Goal: Transaction & Acquisition: Purchase product/service

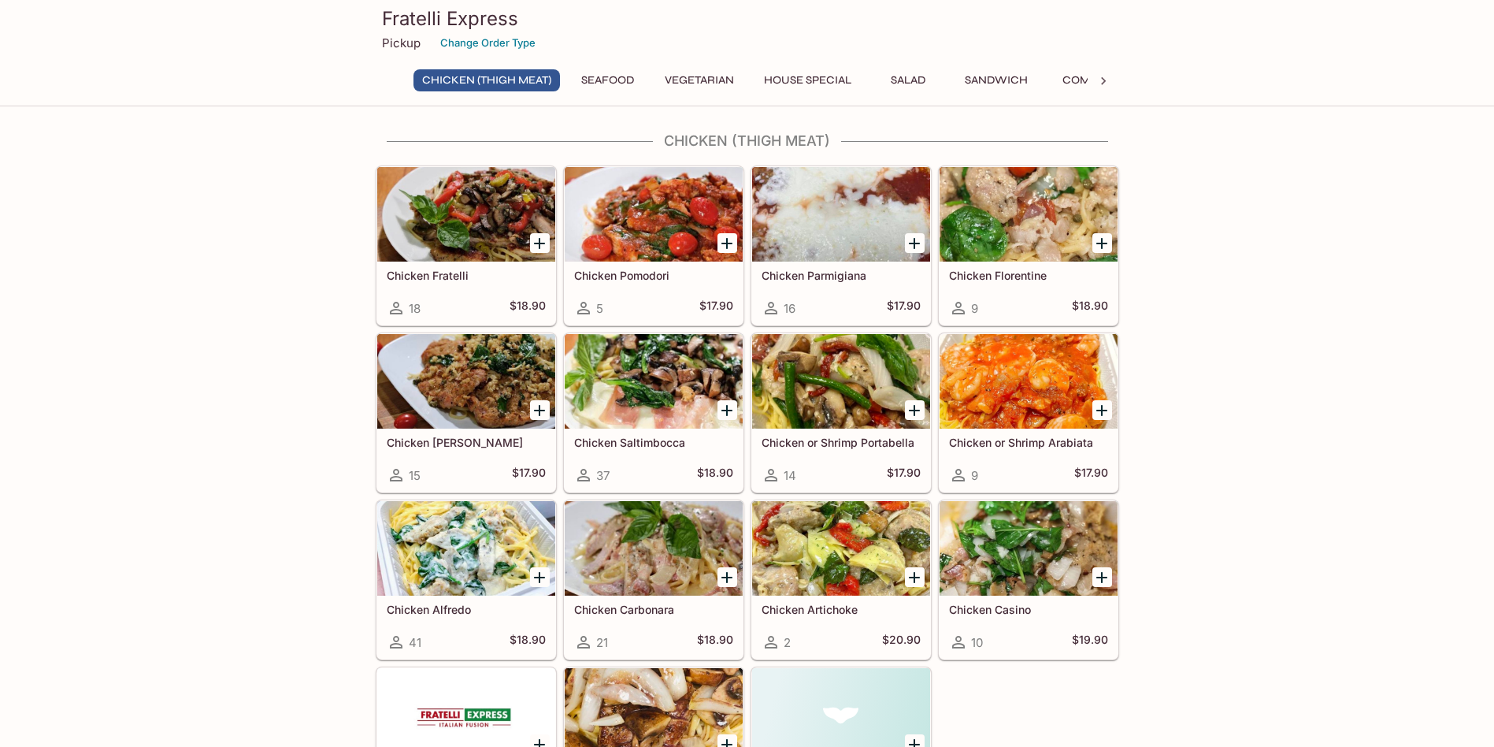
click at [811, 72] on button "House Special" at bounding box center [808, 80] width 105 height 22
click at [982, 83] on button "Sandwich" at bounding box center [990, 80] width 80 height 22
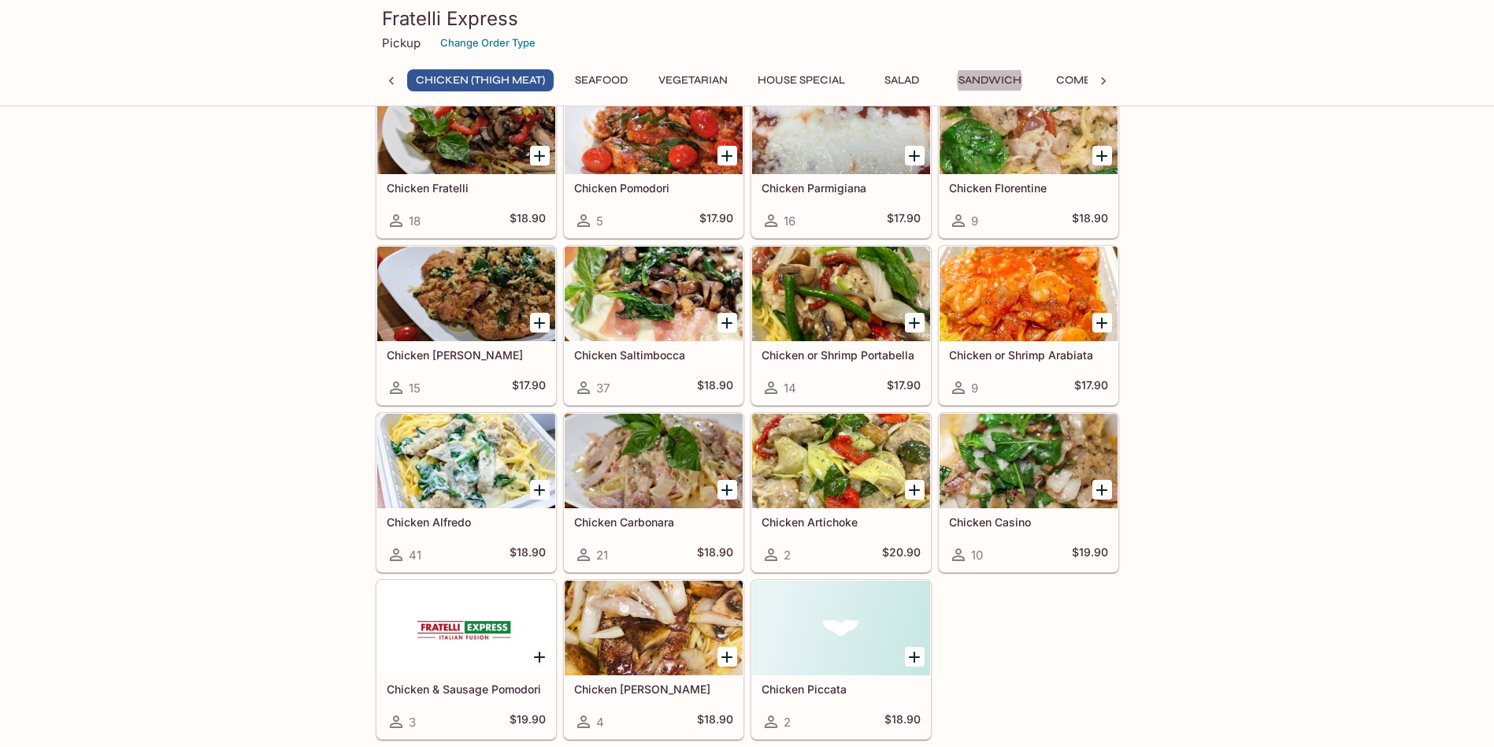
scroll to position [0, 0]
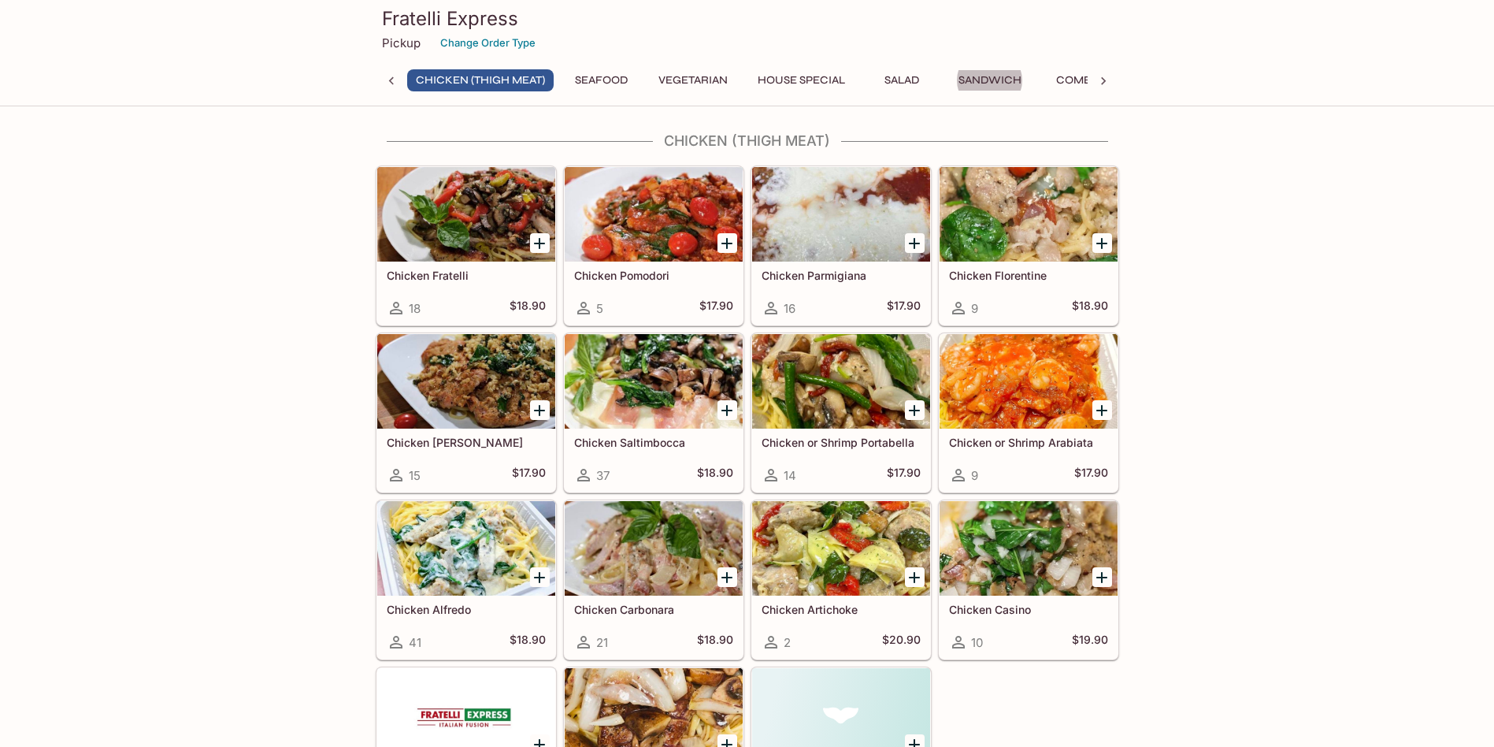
click at [839, 244] on div at bounding box center [841, 214] width 178 height 95
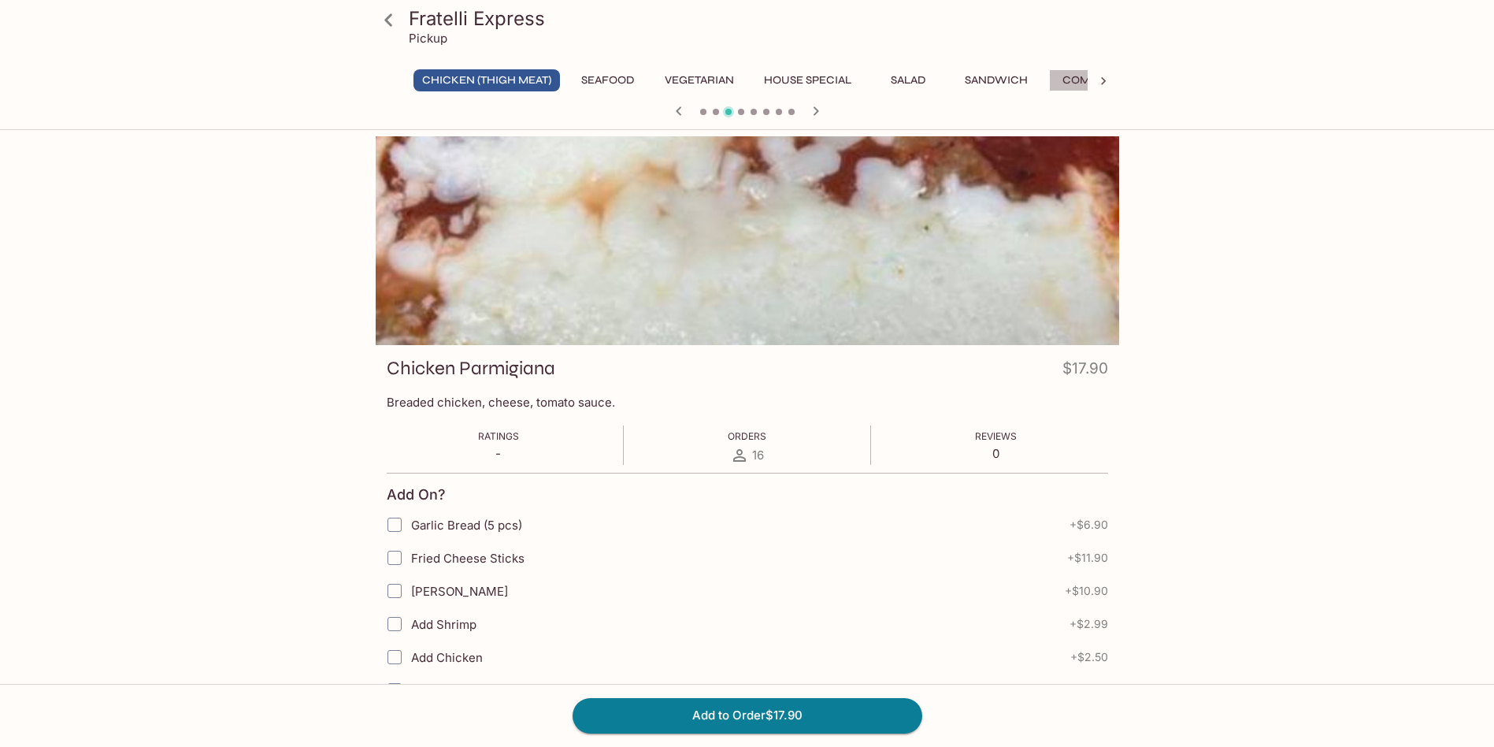
click at [1082, 80] on button "Combo" at bounding box center [1084, 80] width 71 height 22
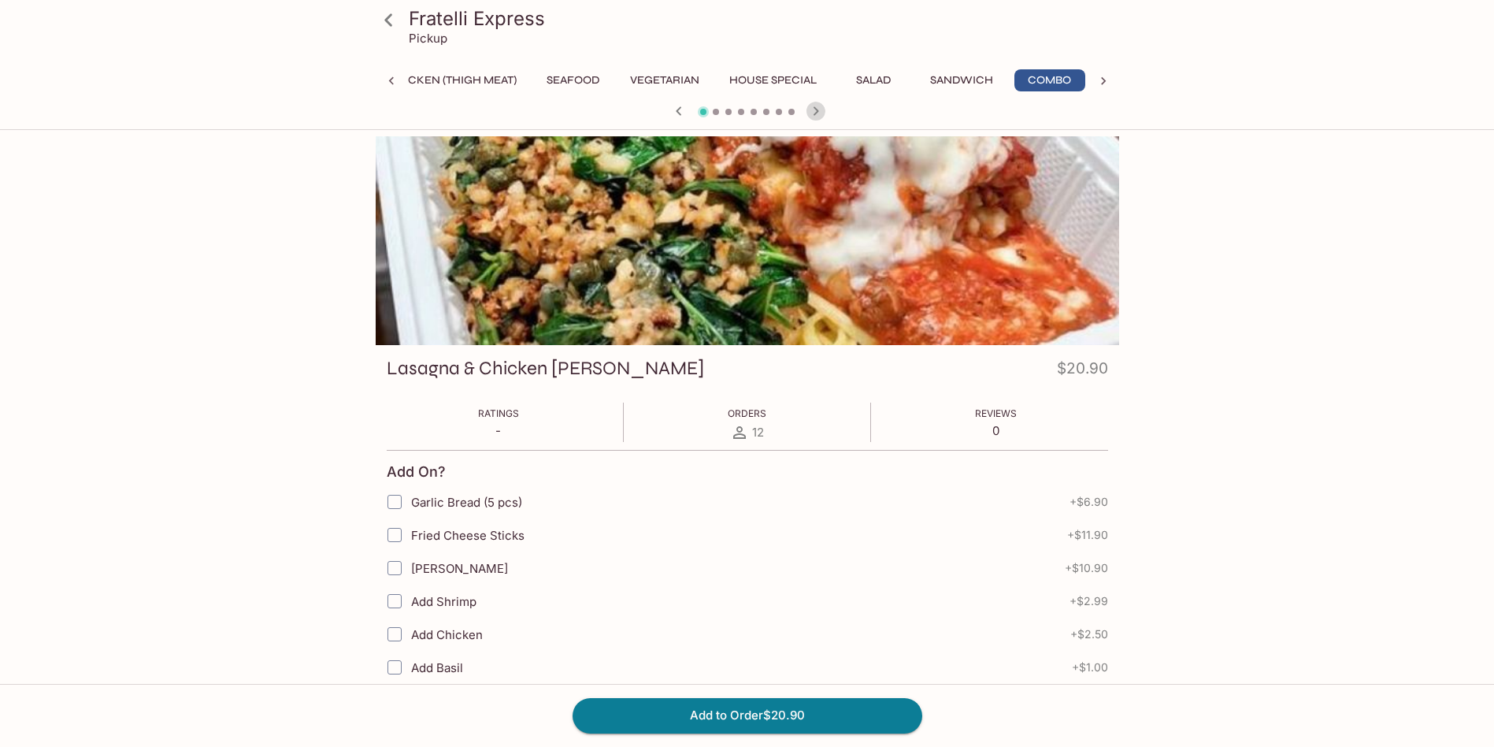
click at [819, 118] on icon "button" at bounding box center [816, 111] width 19 height 19
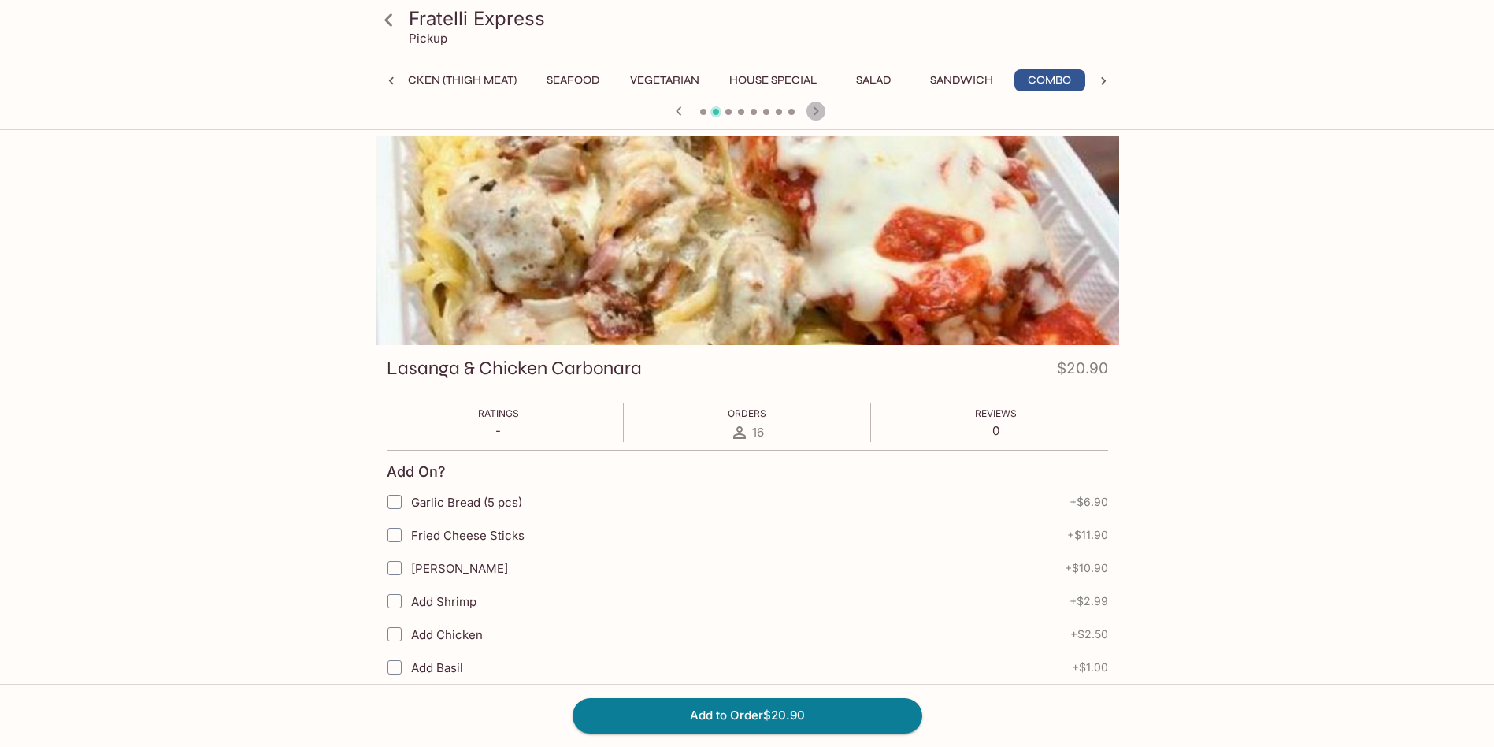
click at [819, 115] on icon "button" at bounding box center [816, 111] width 19 height 19
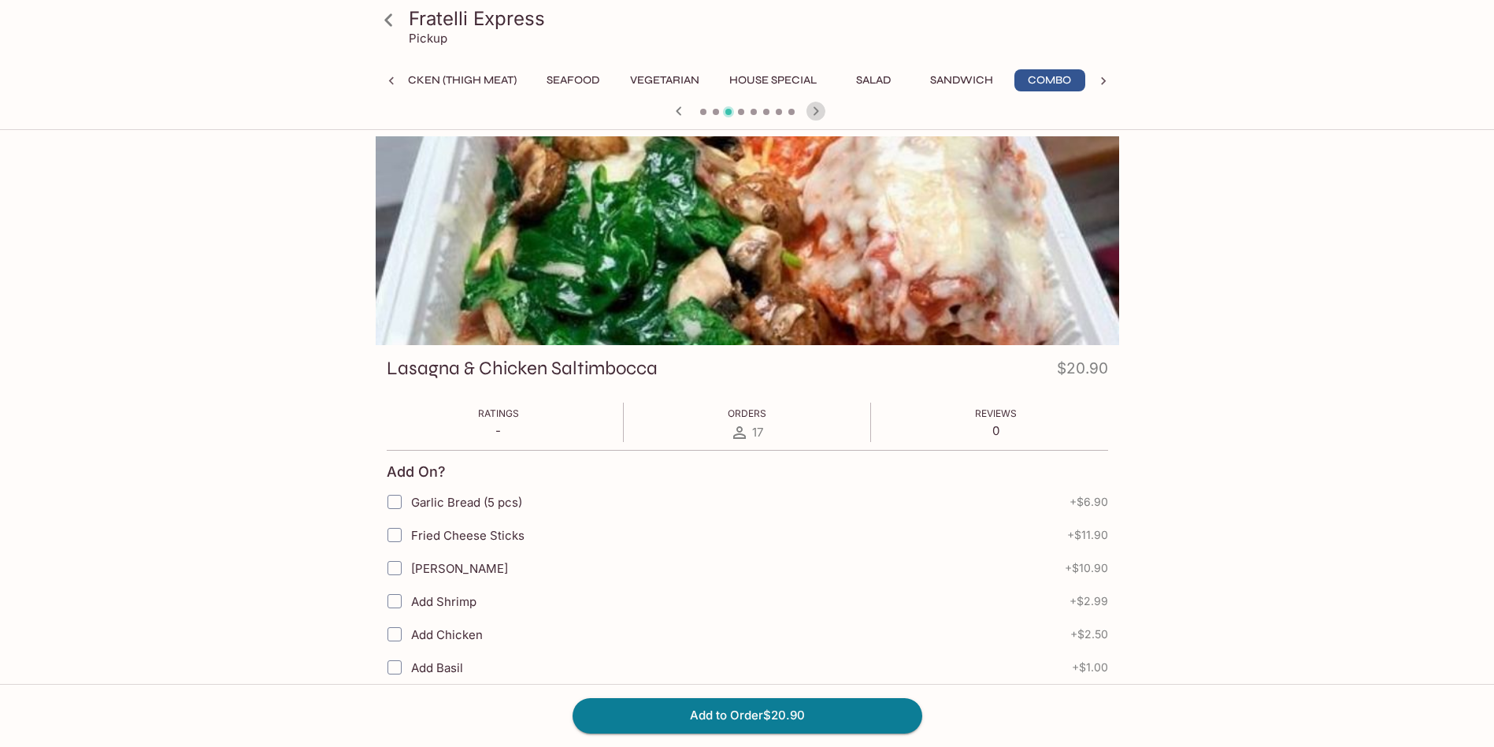
click at [819, 115] on icon "button" at bounding box center [816, 111] width 19 height 19
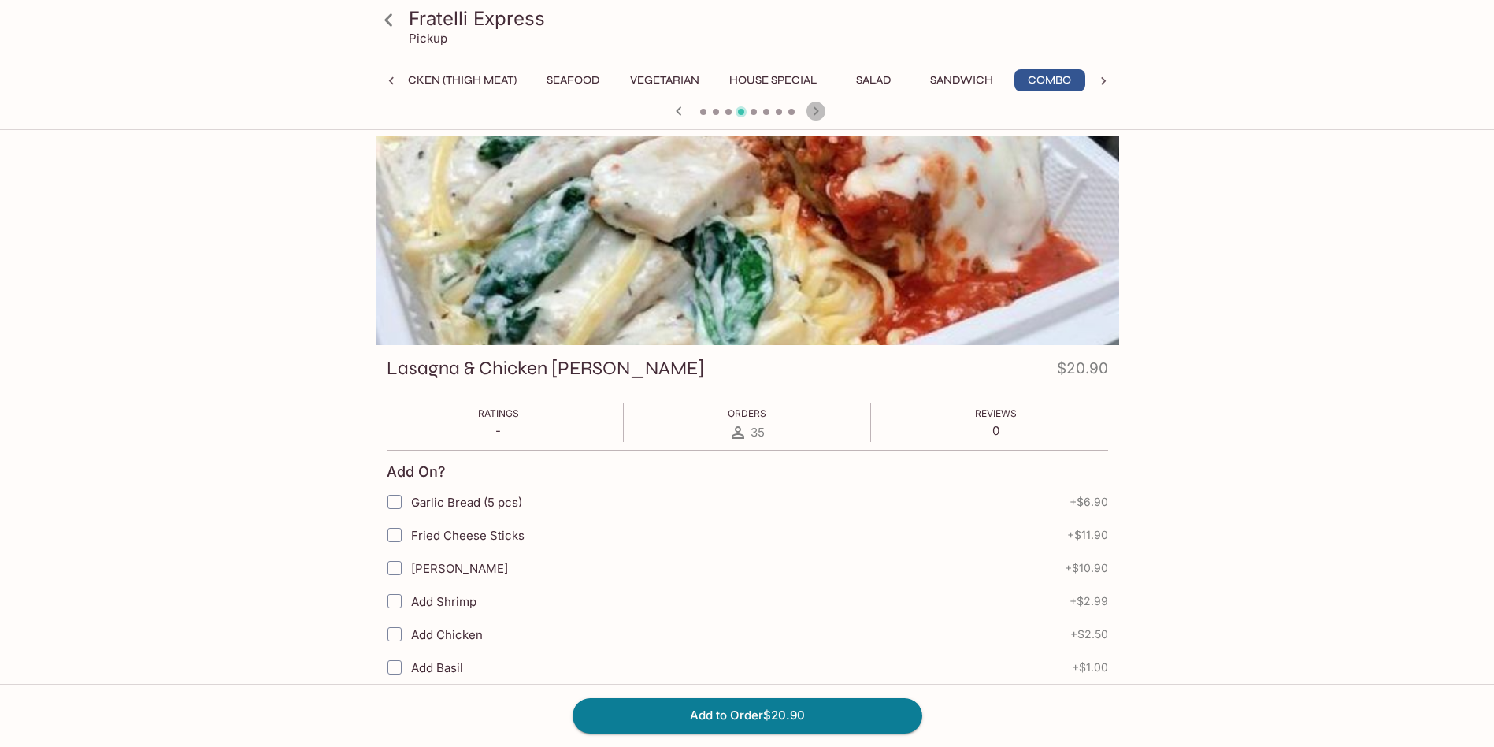
click at [819, 115] on icon "button" at bounding box center [816, 111] width 19 height 19
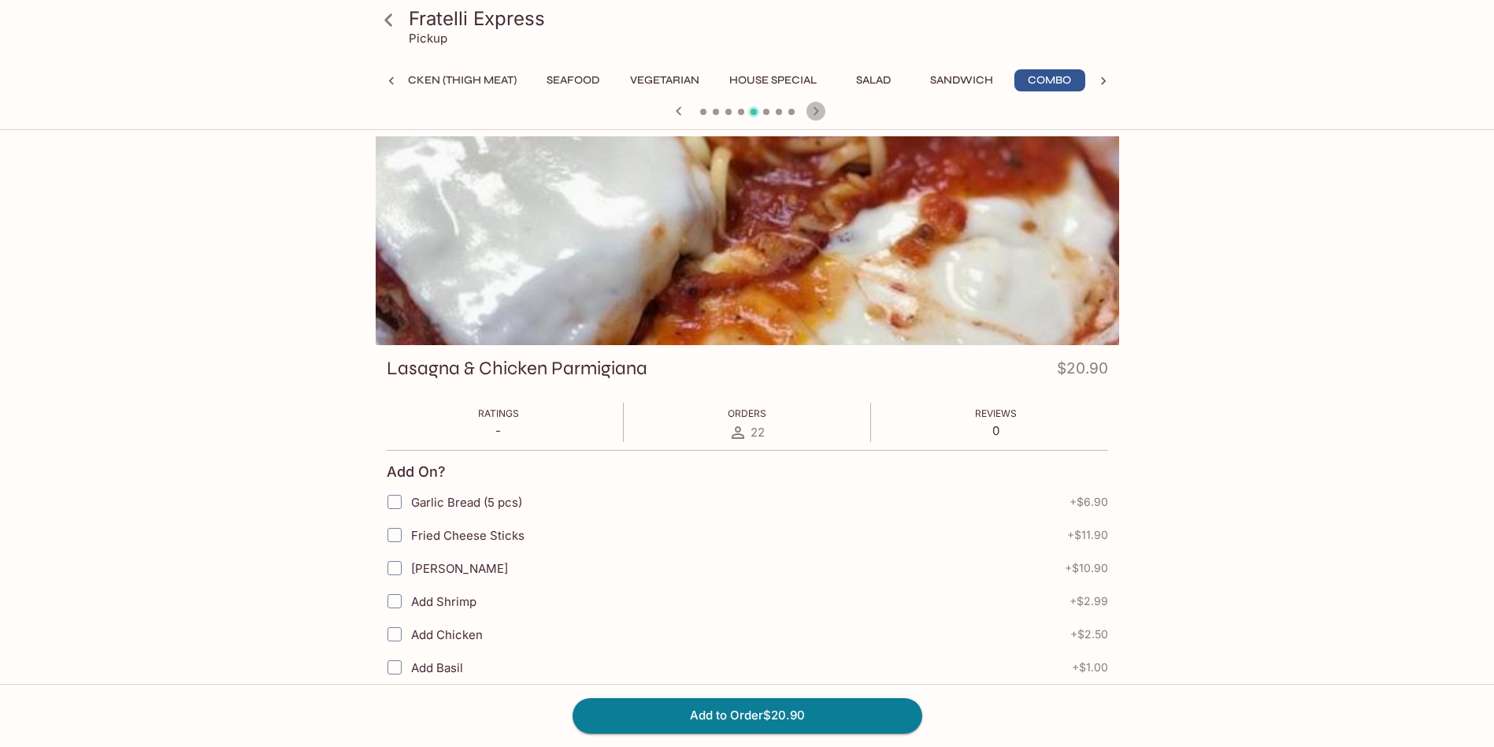
click at [819, 115] on icon "button" at bounding box center [816, 111] width 19 height 19
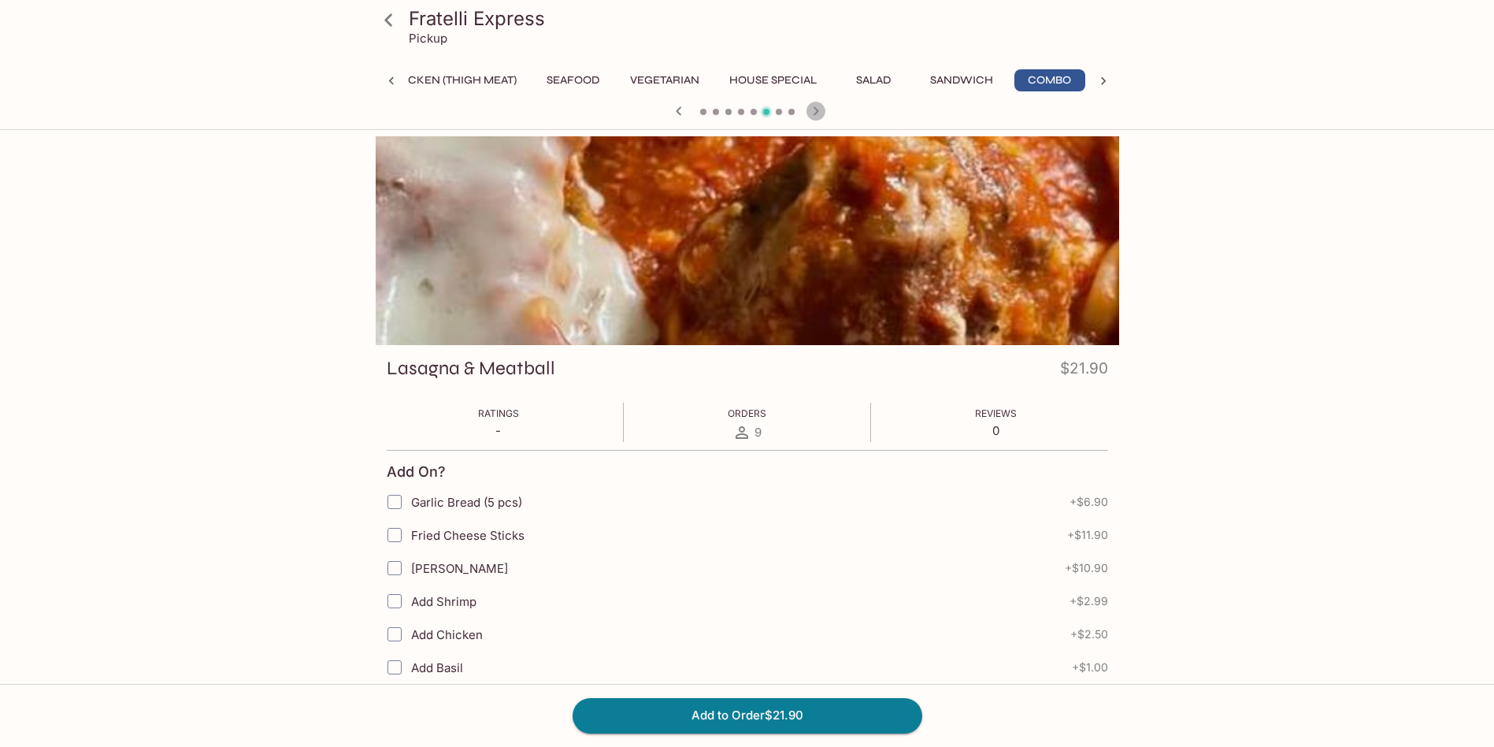
click at [819, 115] on icon "button" at bounding box center [816, 111] width 19 height 19
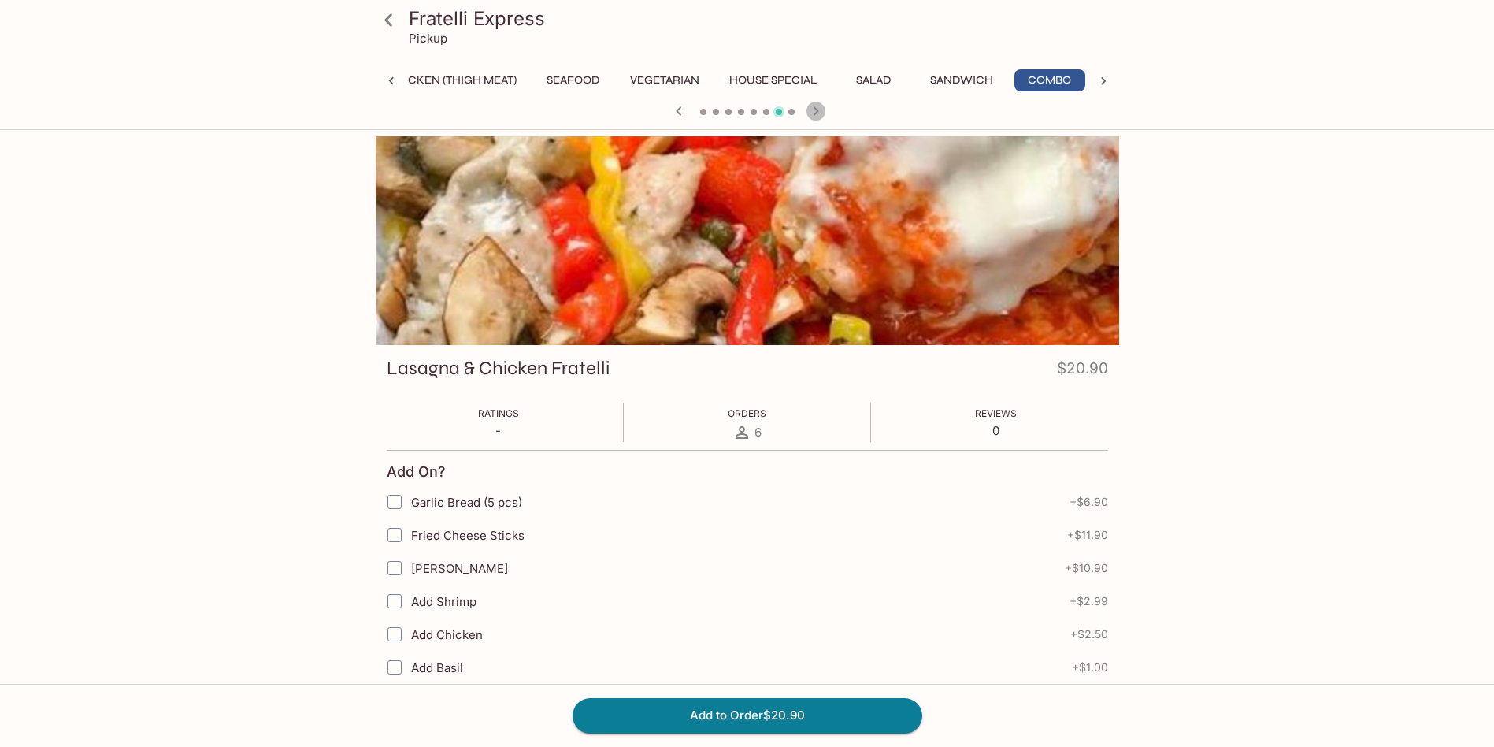
click at [819, 115] on icon "button" at bounding box center [816, 111] width 19 height 19
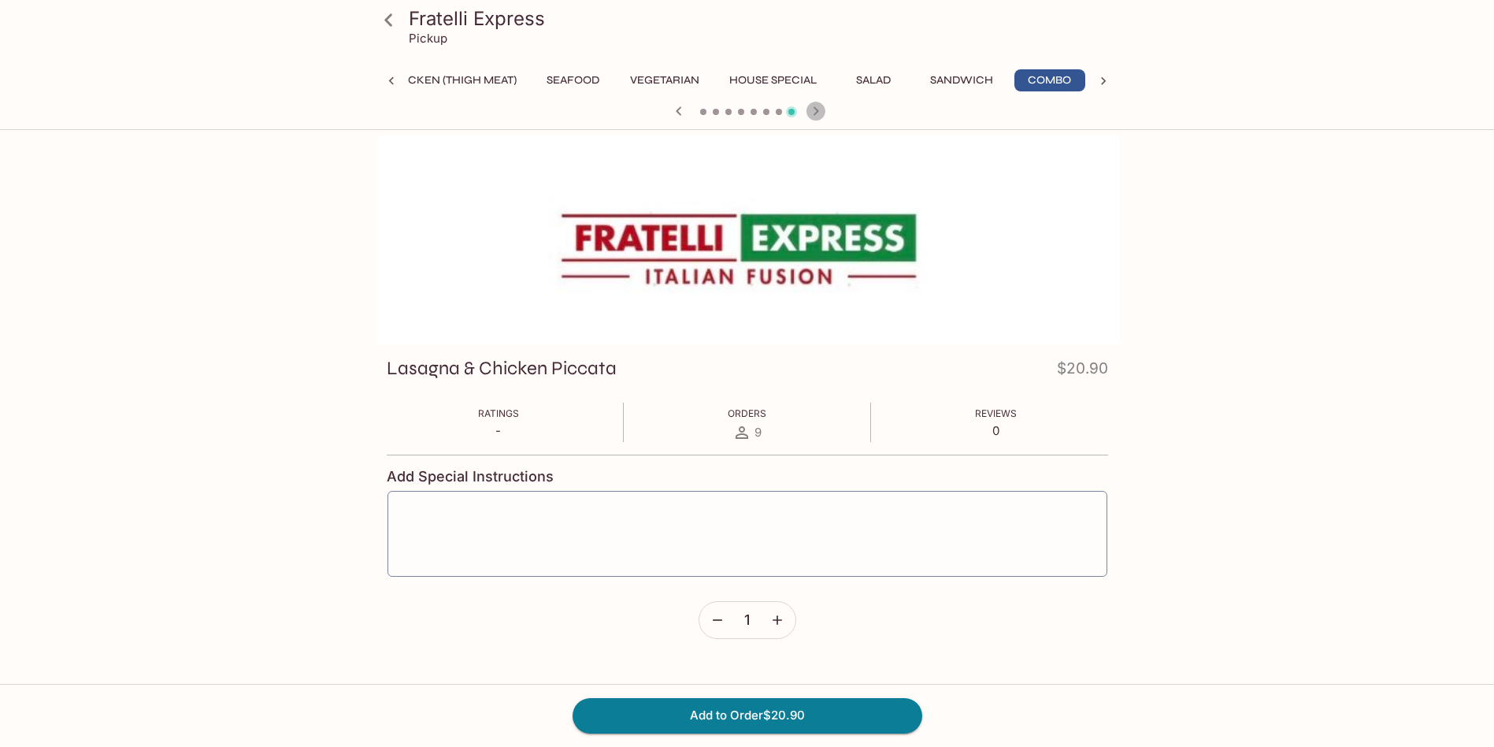
click at [819, 115] on icon "button" at bounding box center [816, 111] width 19 height 19
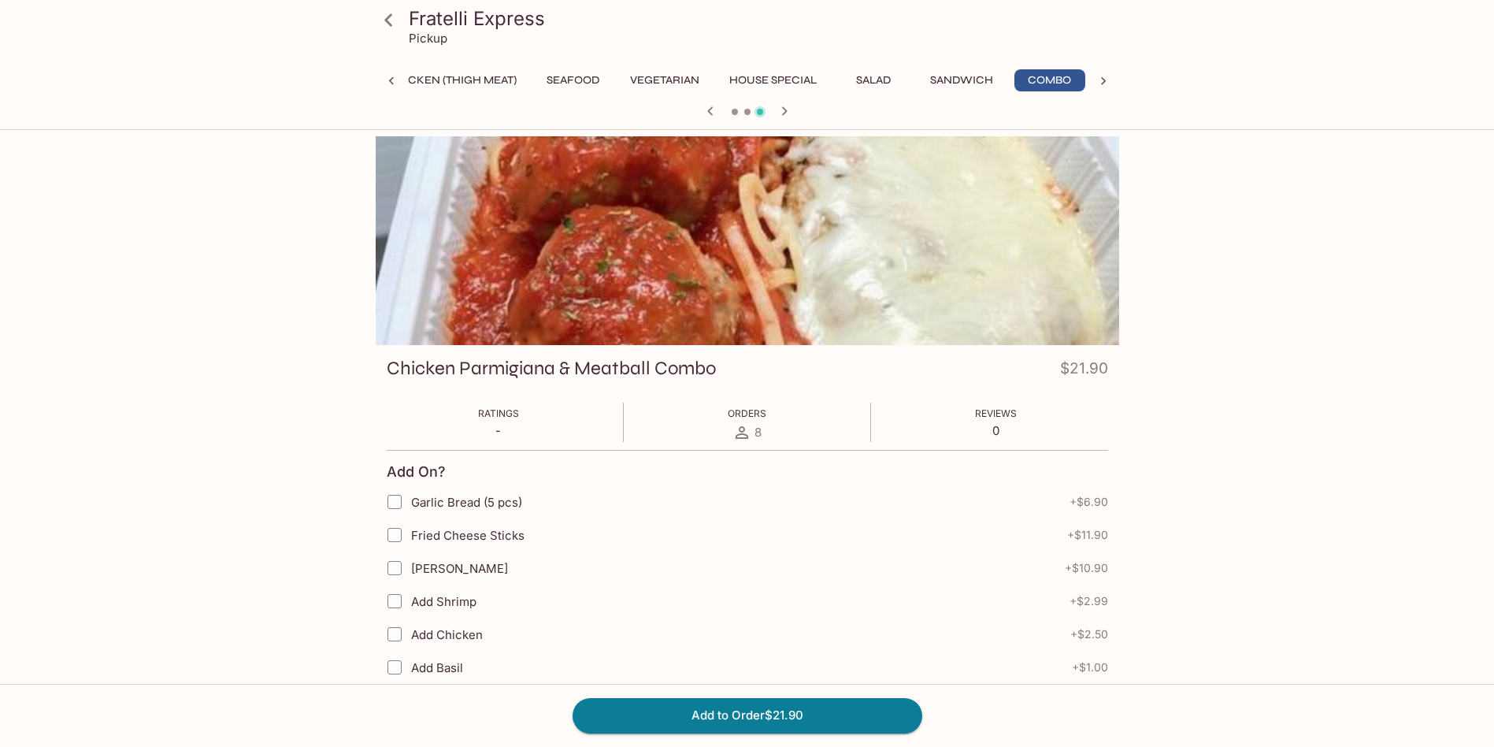
click at [819, 115] on div at bounding box center [747, 113] width 756 height 24
click at [789, 113] on icon "button" at bounding box center [784, 111] width 19 height 19
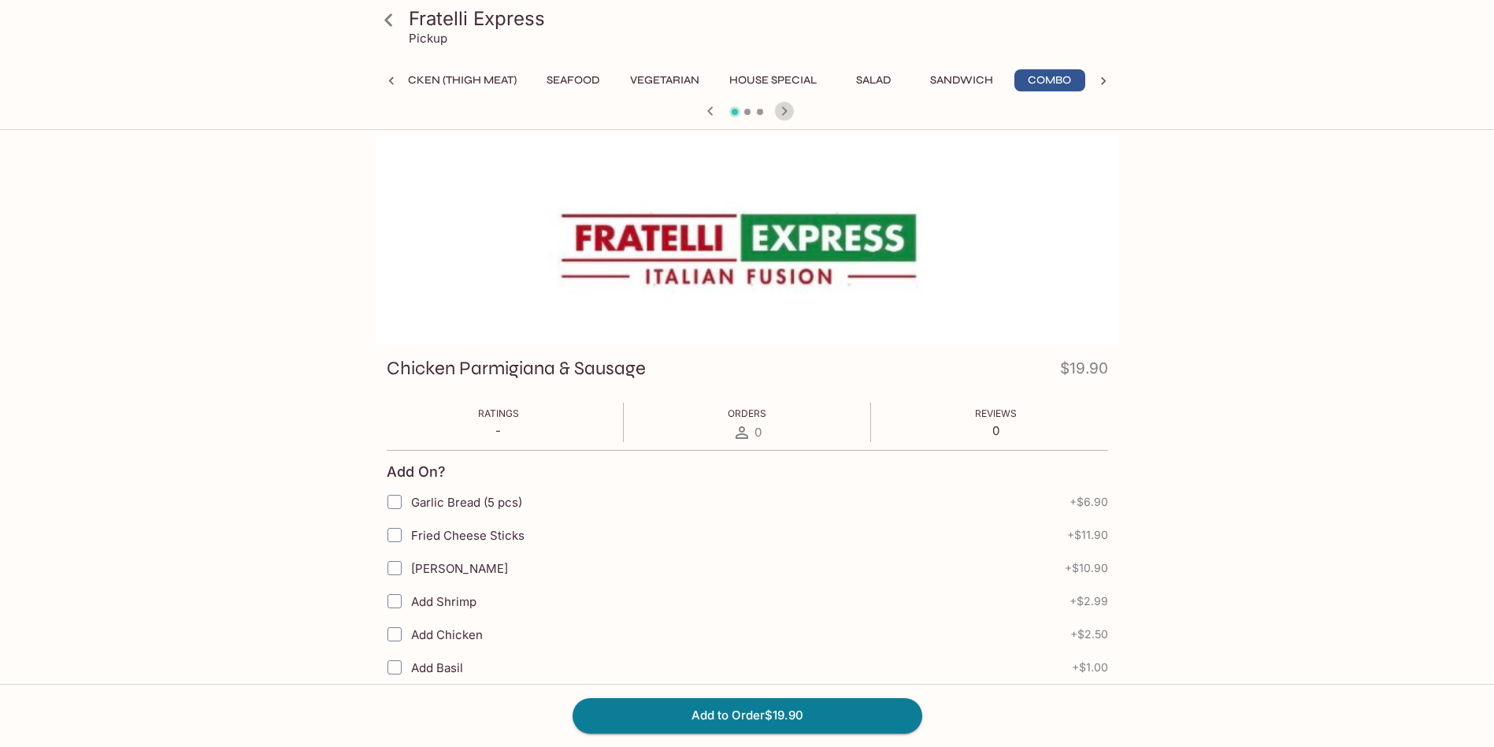
click at [788, 113] on icon "button" at bounding box center [784, 111] width 19 height 19
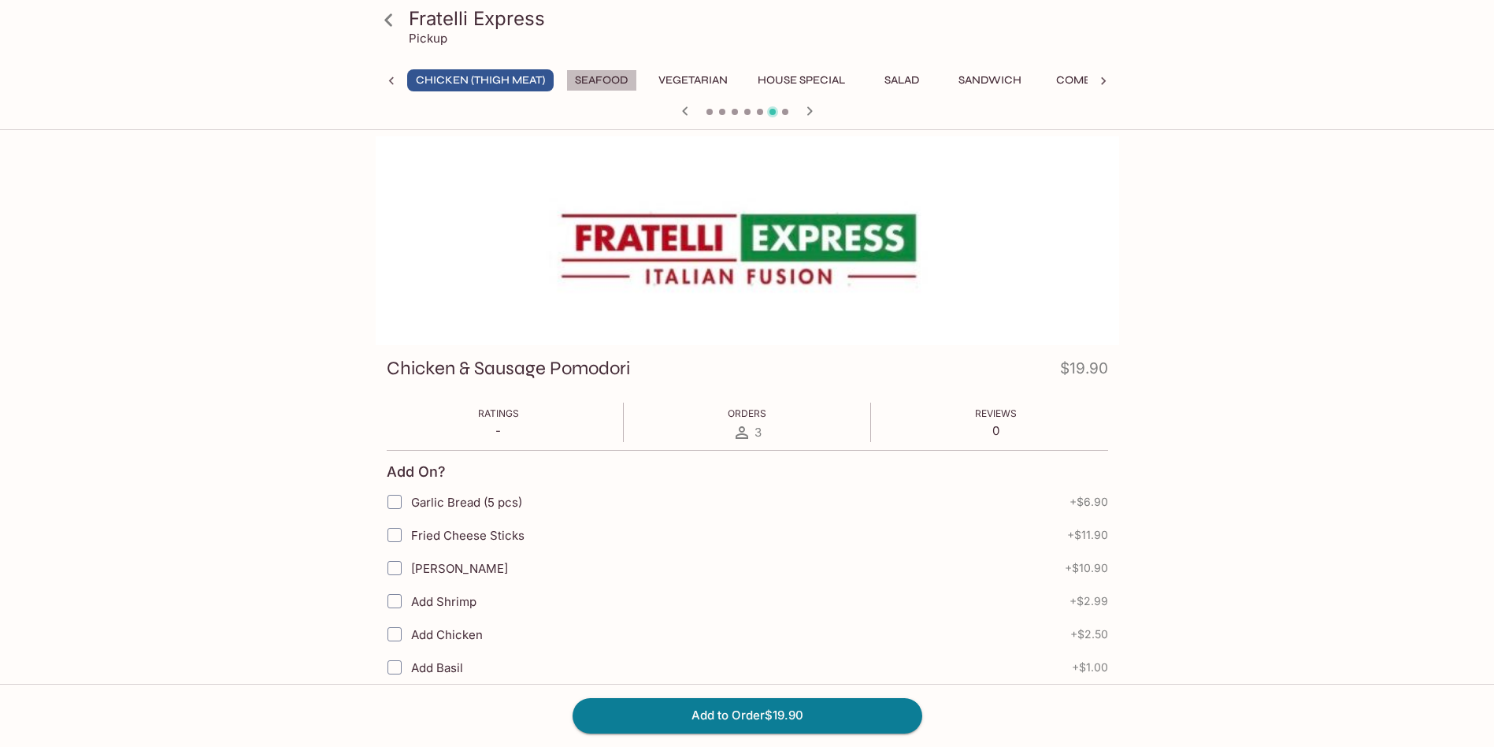
click at [596, 82] on button "Seafood" at bounding box center [601, 80] width 71 height 22
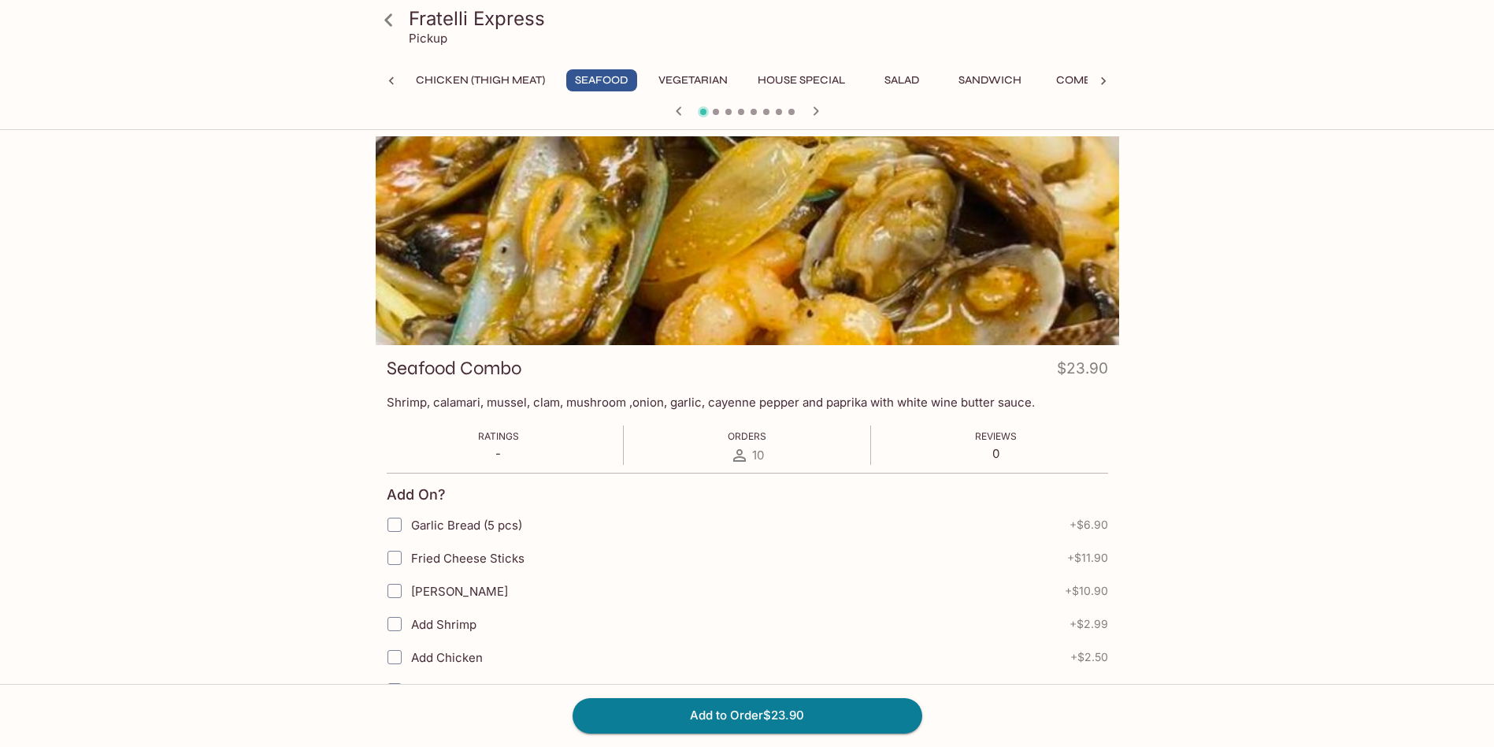
click at [714, 79] on button "Vegetarian" at bounding box center [693, 80] width 87 height 22
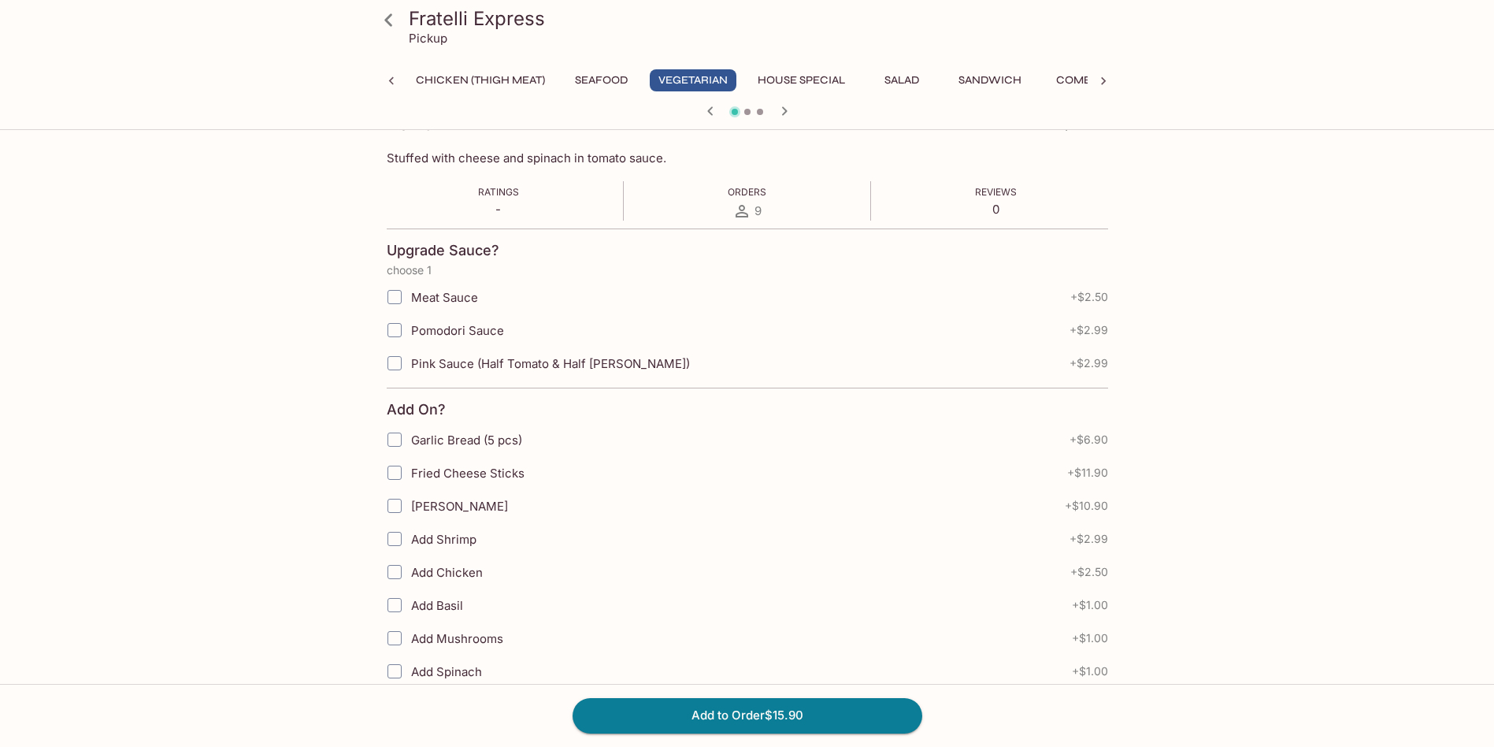
scroll to position [0, 0]
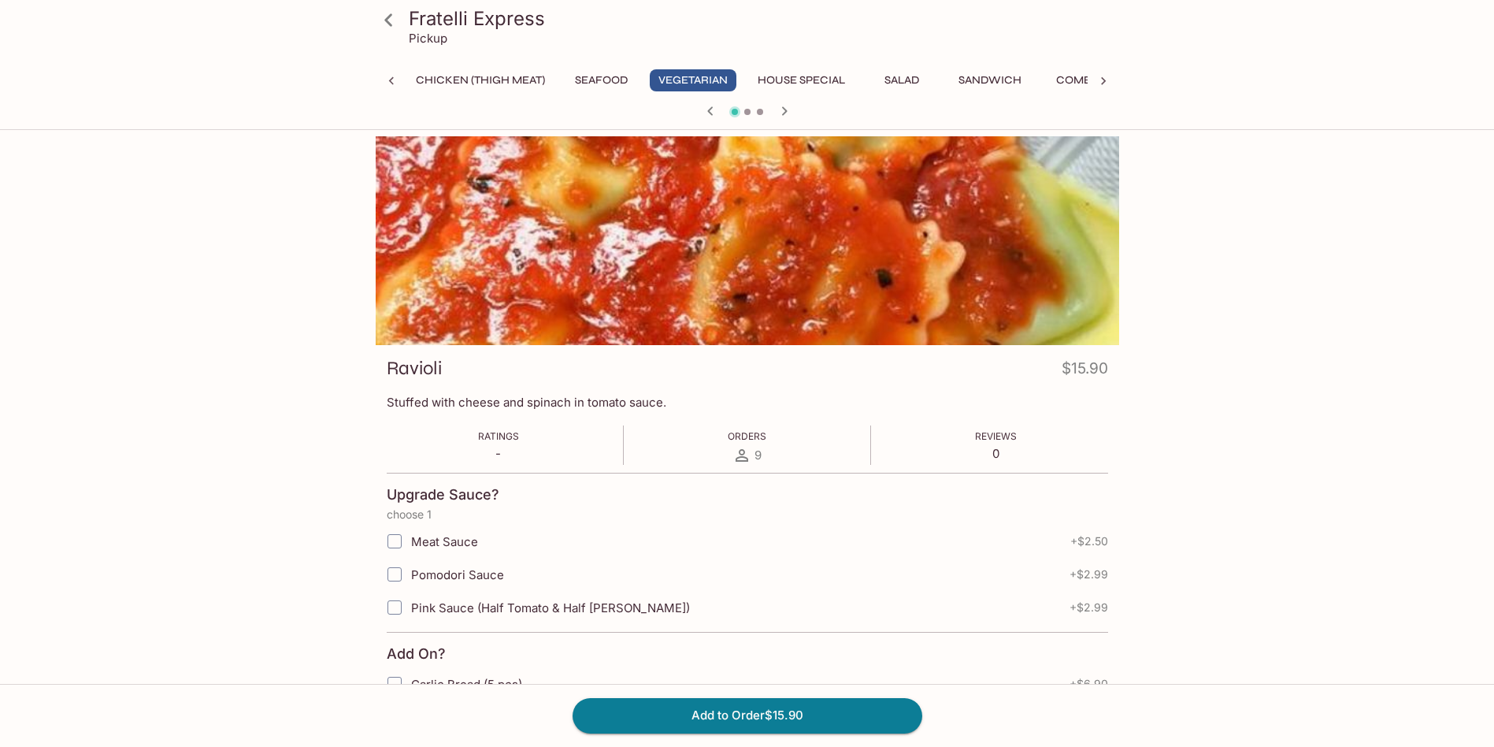
click at [1106, 79] on icon at bounding box center [1104, 81] width 16 height 16
click at [893, 80] on button "Side Orders" at bounding box center [887, 80] width 90 height 22
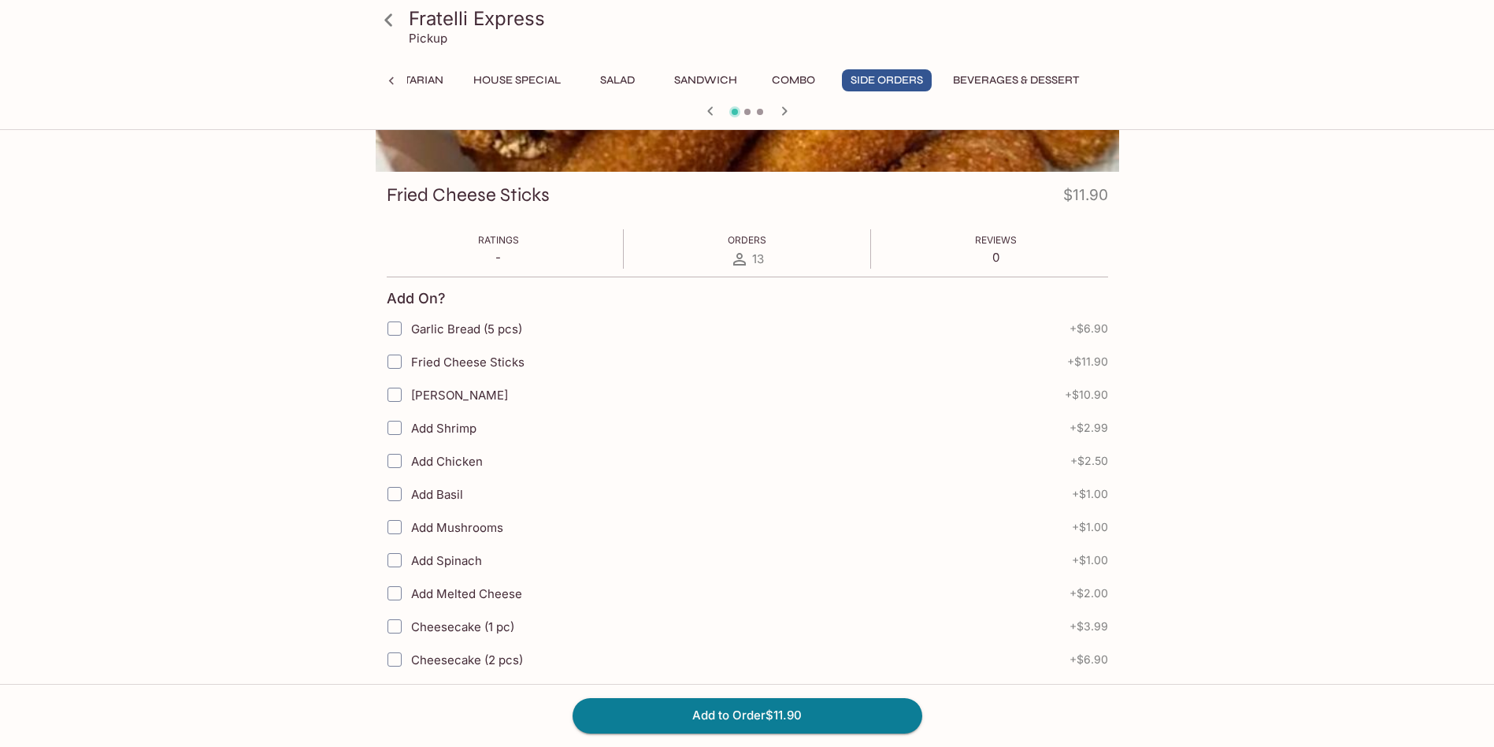
scroll to position [0, 0]
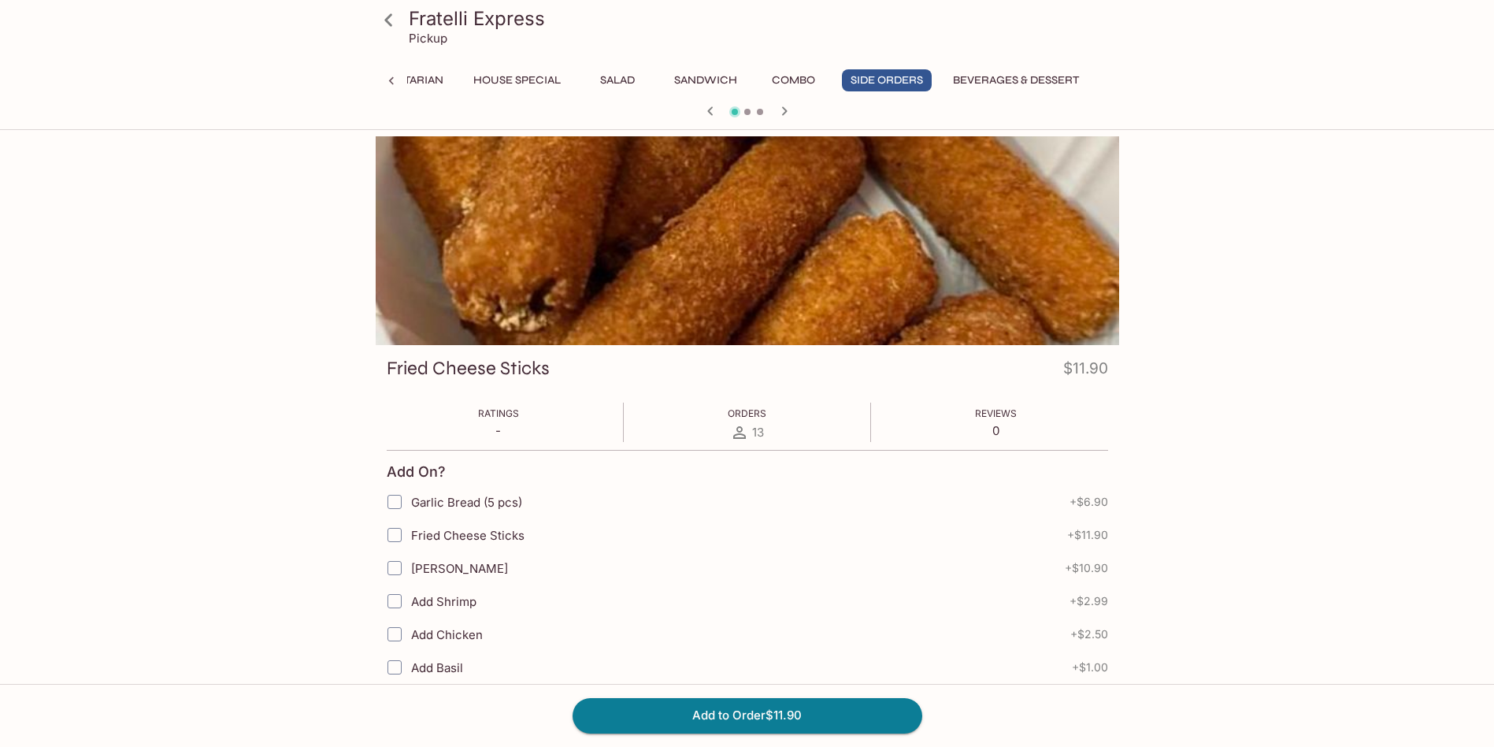
click at [788, 79] on button "Combo" at bounding box center [794, 80] width 71 height 22
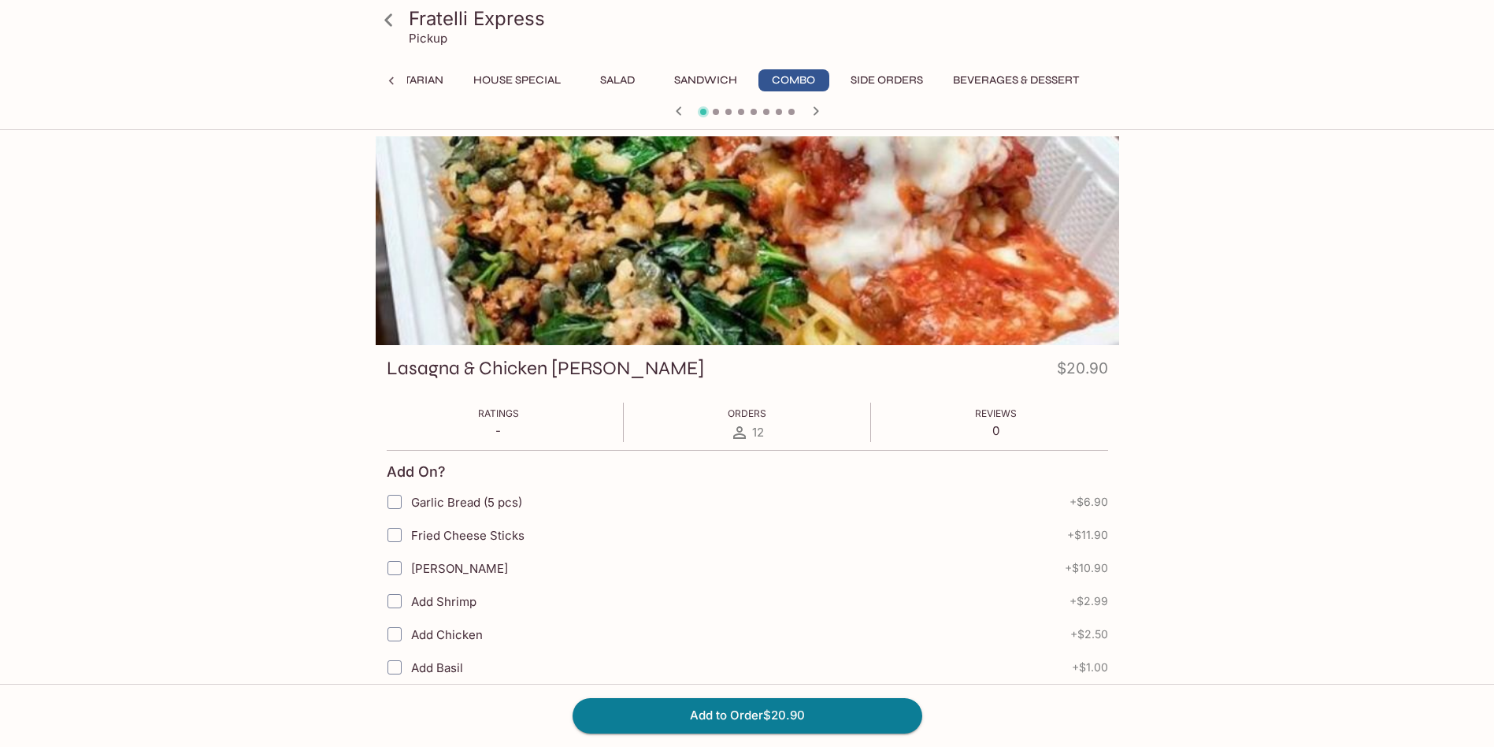
click at [425, 28] on h3 "Fratelli Express" at bounding box center [761, 18] width 704 height 24
click at [392, 24] on icon at bounding box center [389, 20] width 28 height 28
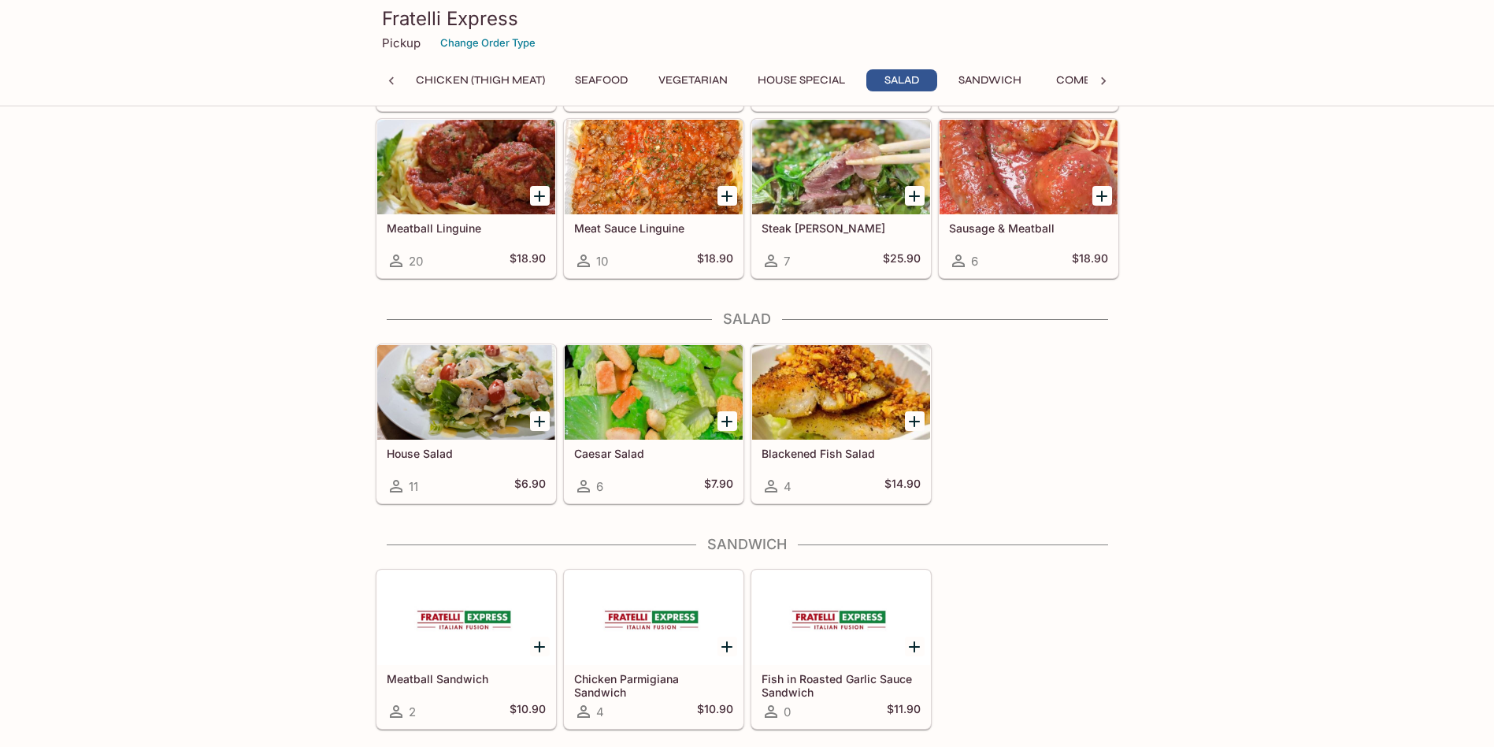
scroll to position [2127, 0]
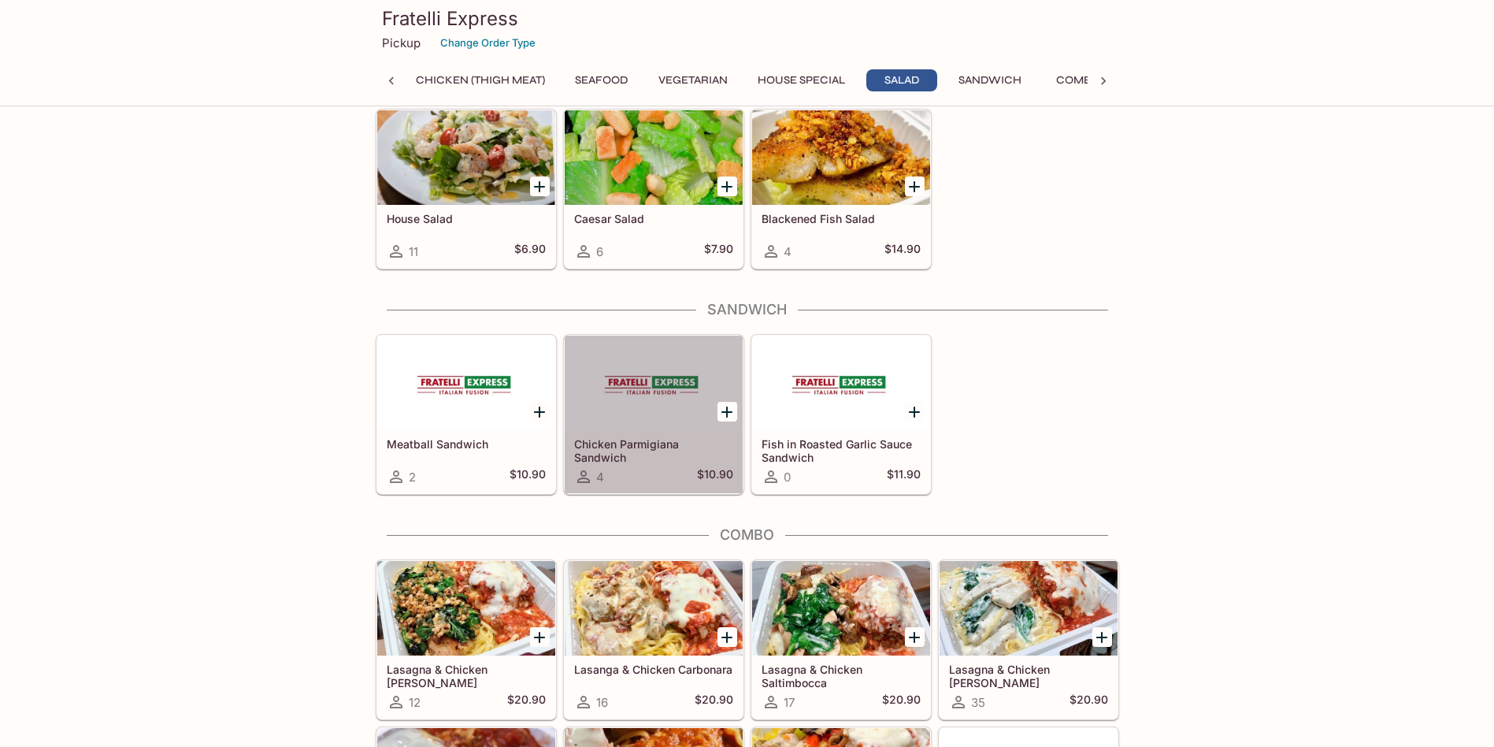
click at [635, 391] on div at bounding box center [654, 383] width 178 height 95
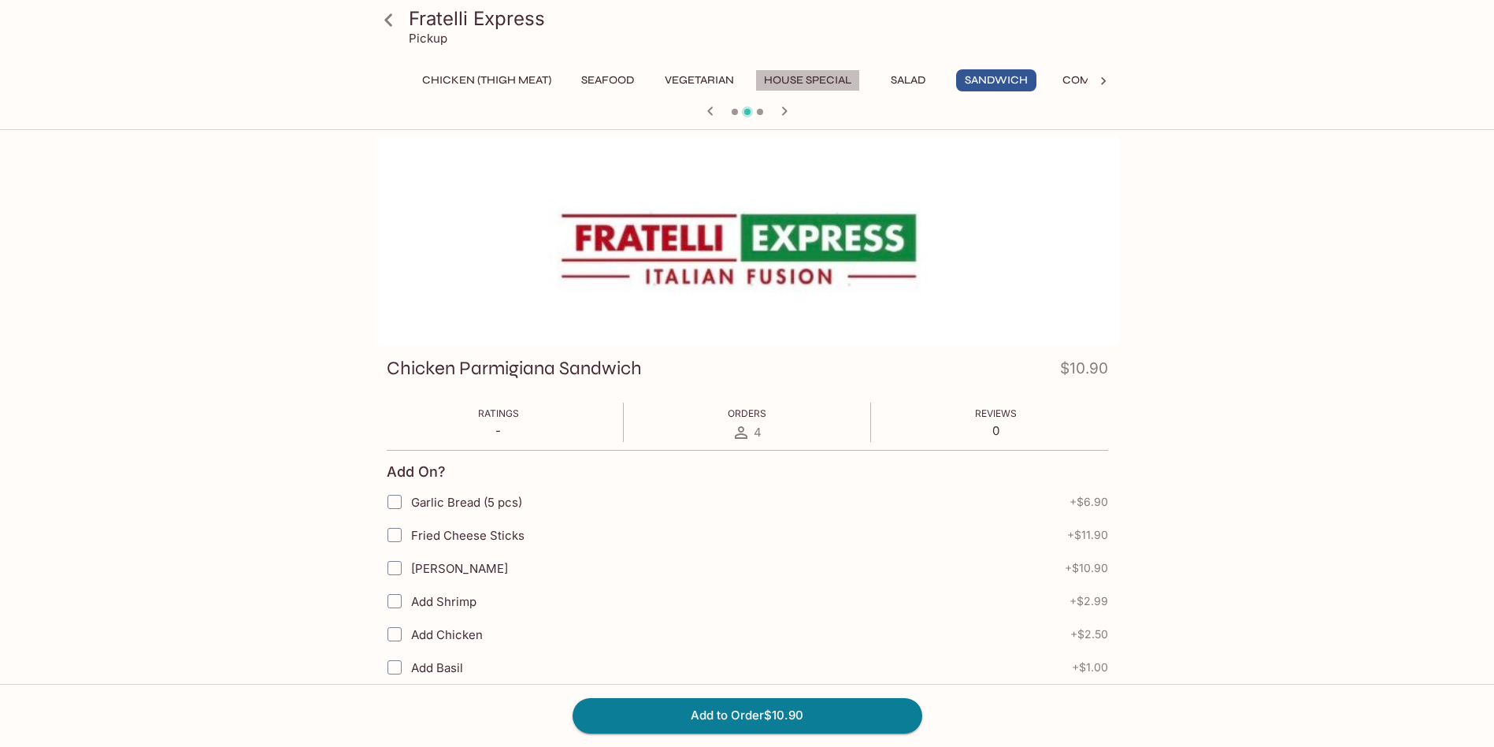
click at [822, 81] on button "House Special" at bounding box center [808, 80] width 105 height 22
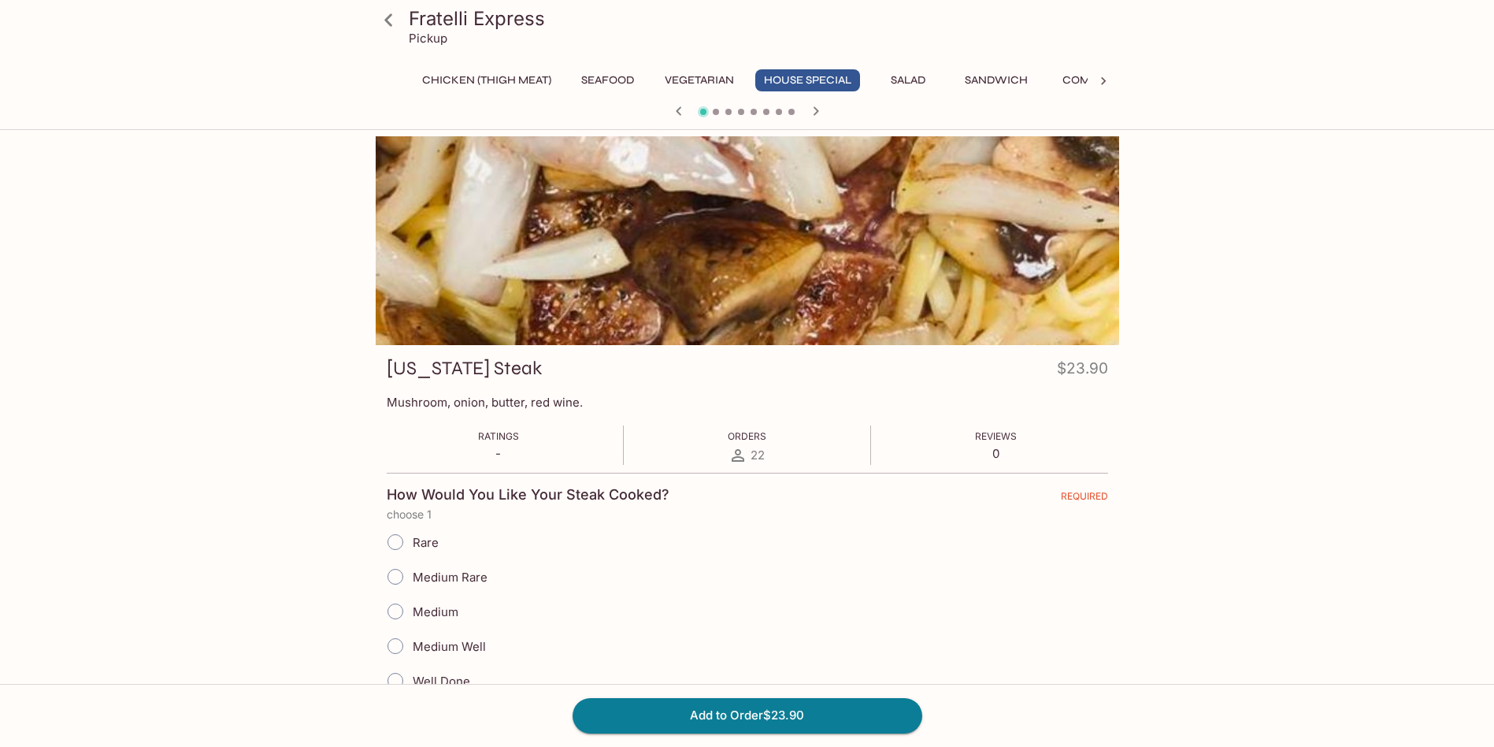
click at [428, 19] on h3 "Fratelli Express" at bounding box center [761, 18] width 704 height 24
click at [386, 19] on icon at bounding box center [388, 19] width 8 height 13
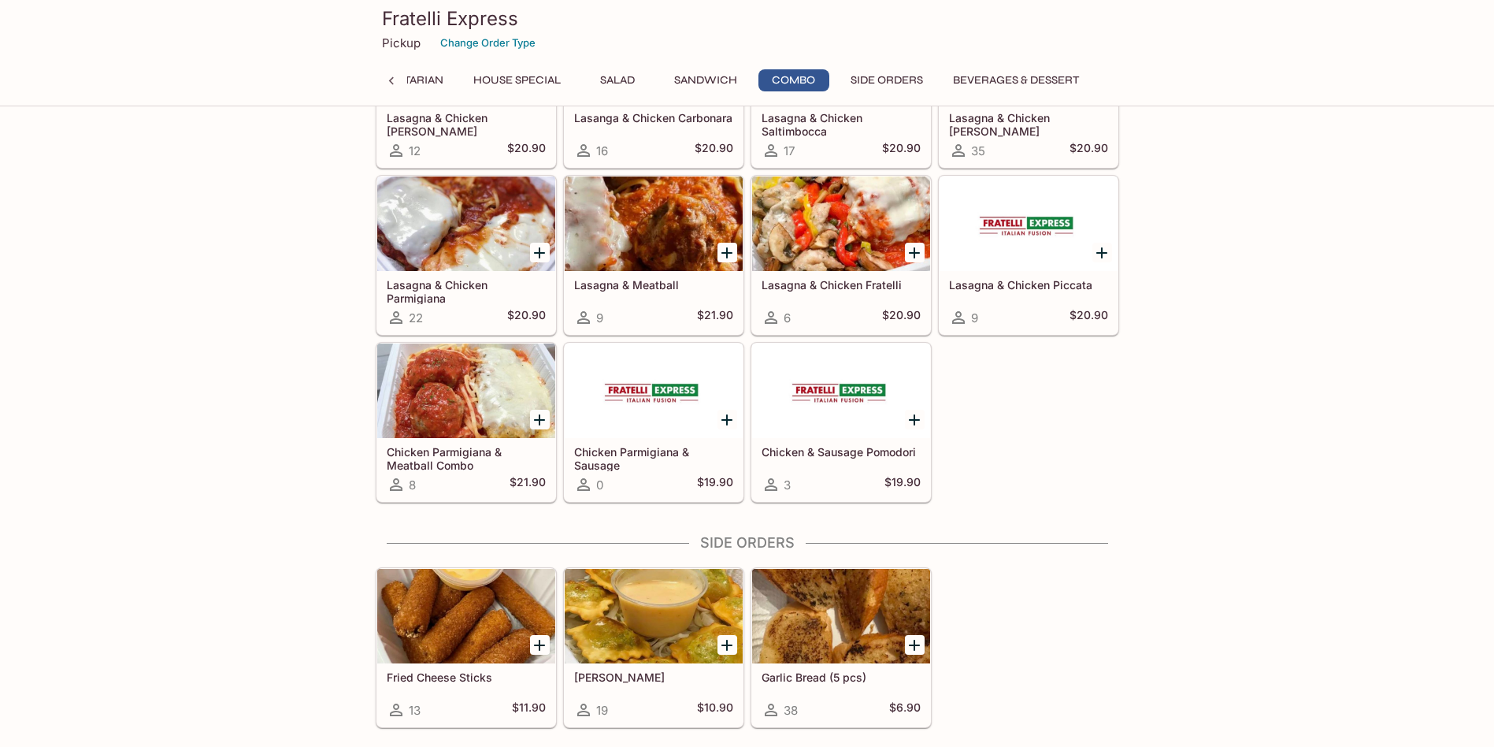
scroll to position [2285, 0]
